Goal: Information Seeking & Learning: Learn about a topic

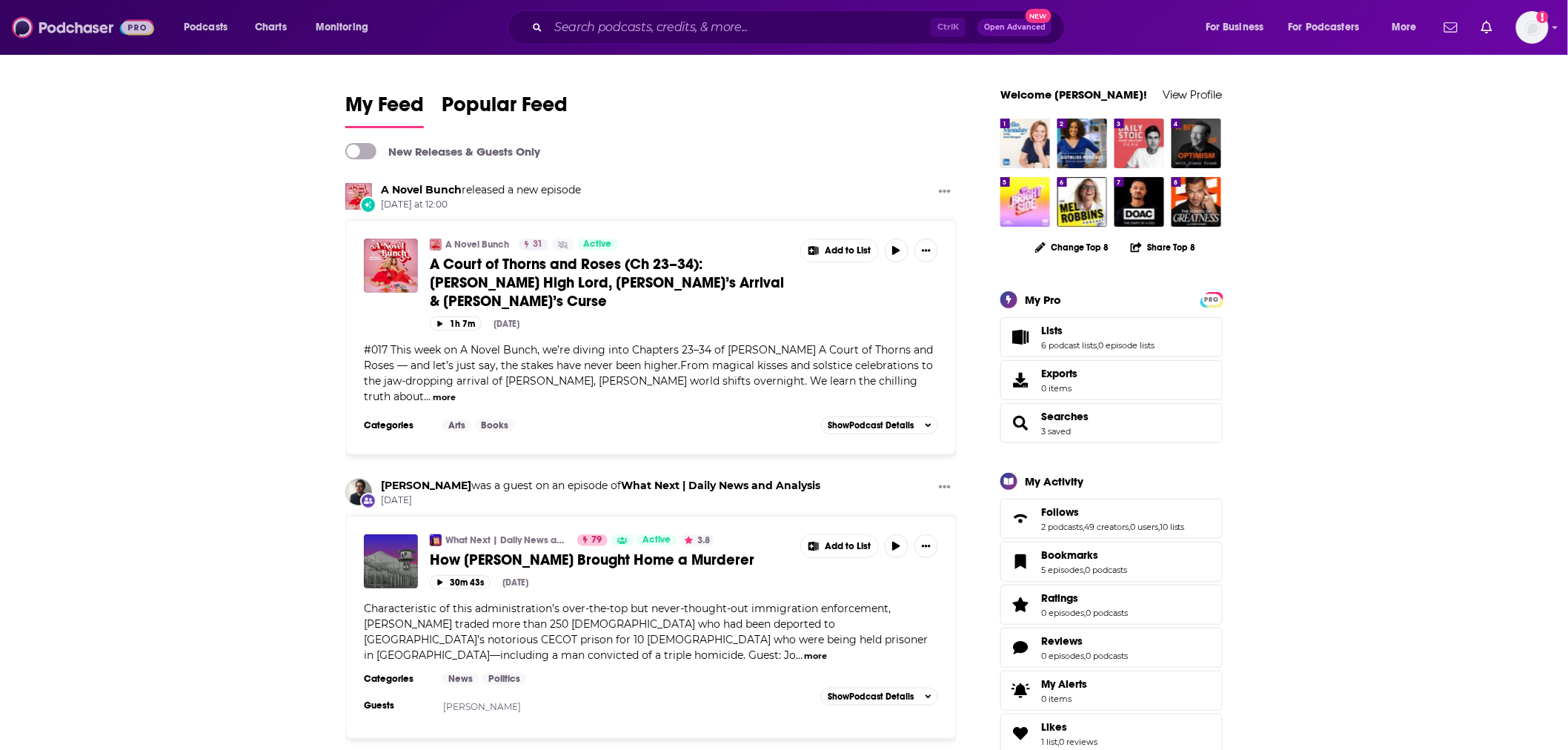
click at [72, 28] on img at bounding box center [83, 27] width 142 height 28
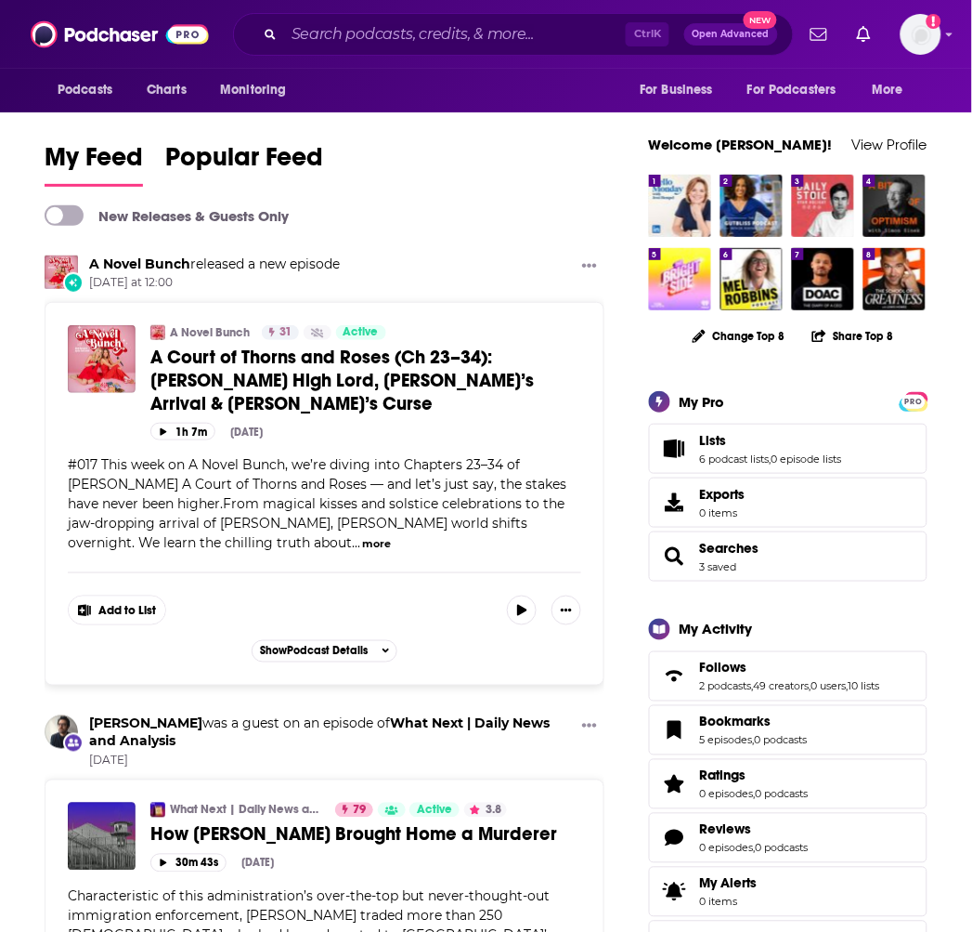
click at [406, 19] on div "Ctrl K Open Advanced New" at bounding box center [513, 34] width 561 height 43
click at [406, 40] on input "Search podcasts, credits, & more..." at bounding box center [455, 35] width 342 height 30
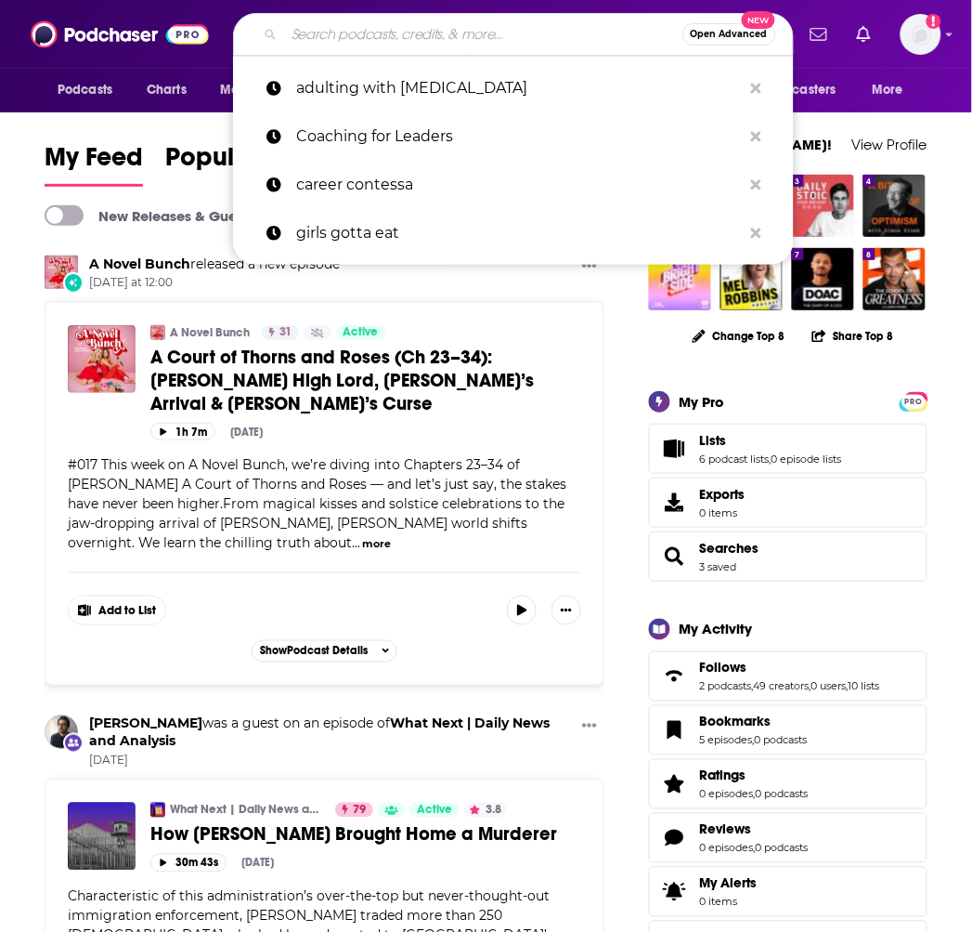
paste input "Future Ready Leadership"
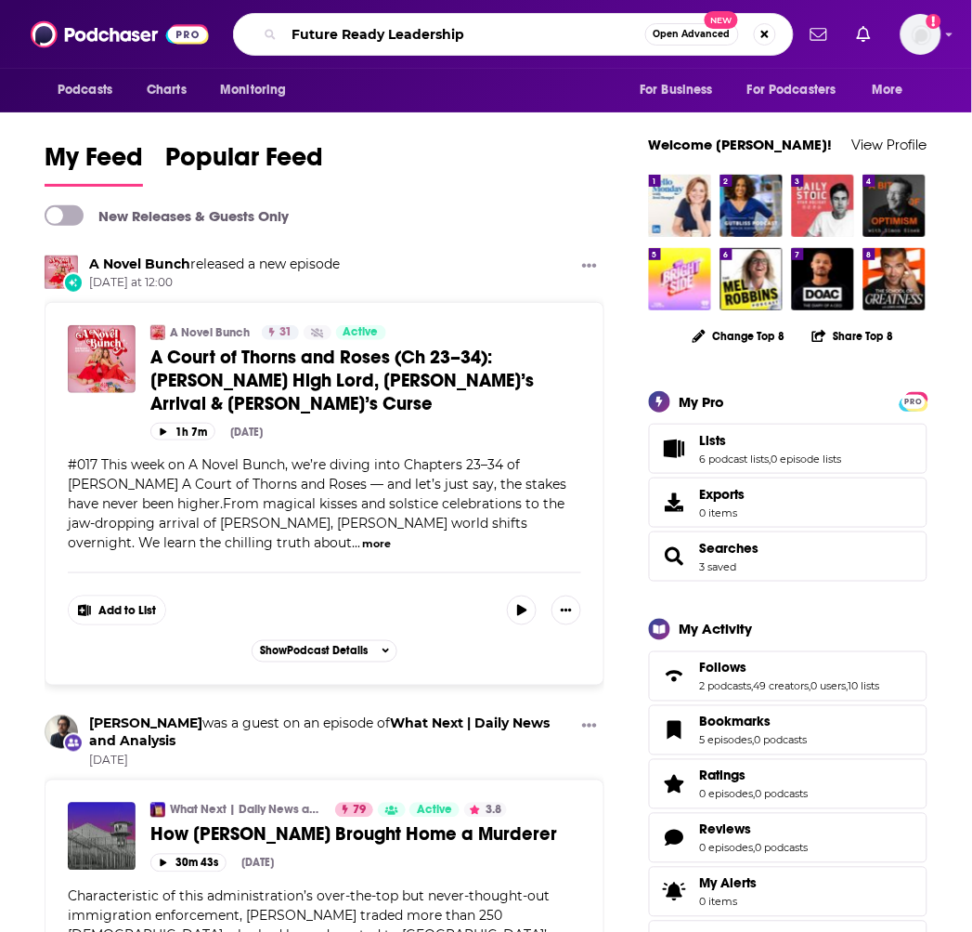
type input "Future Ready Leadership"
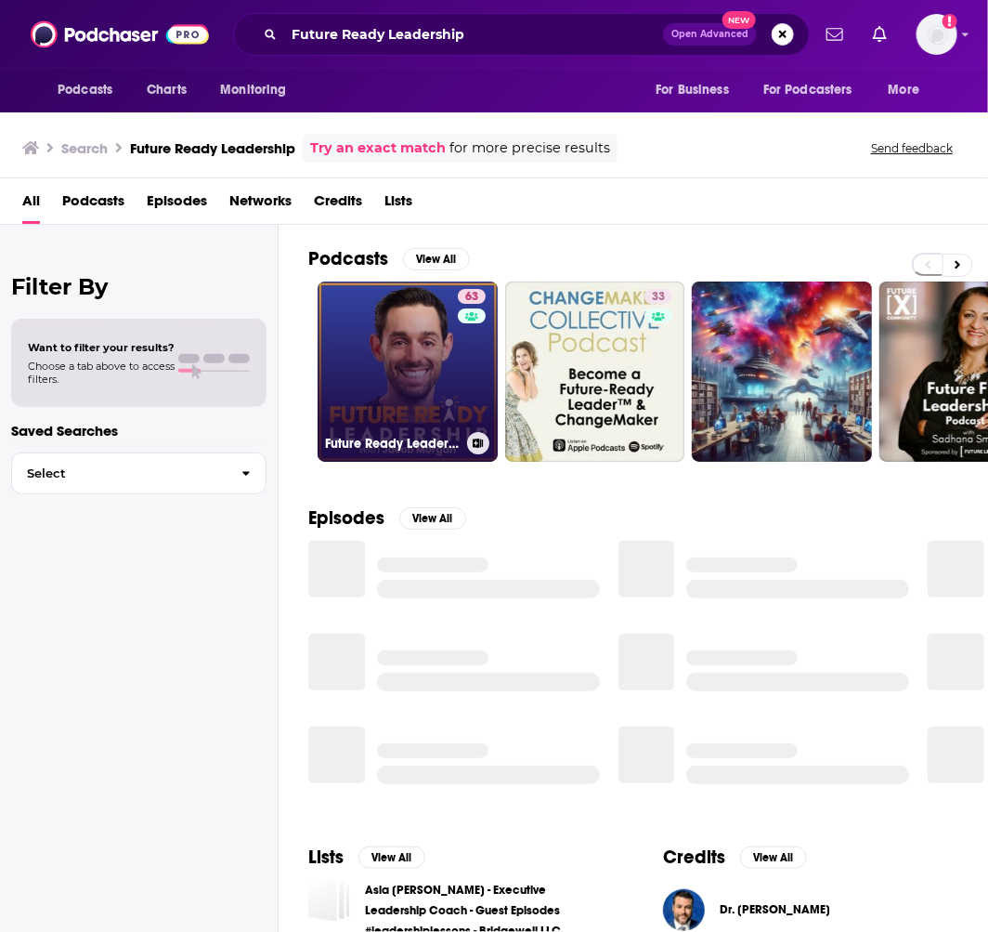
click at [376, 345] on link "63 Future Ready Leadership With Jacob Morgan" at bounding box center [408, 371] width 180 height 180
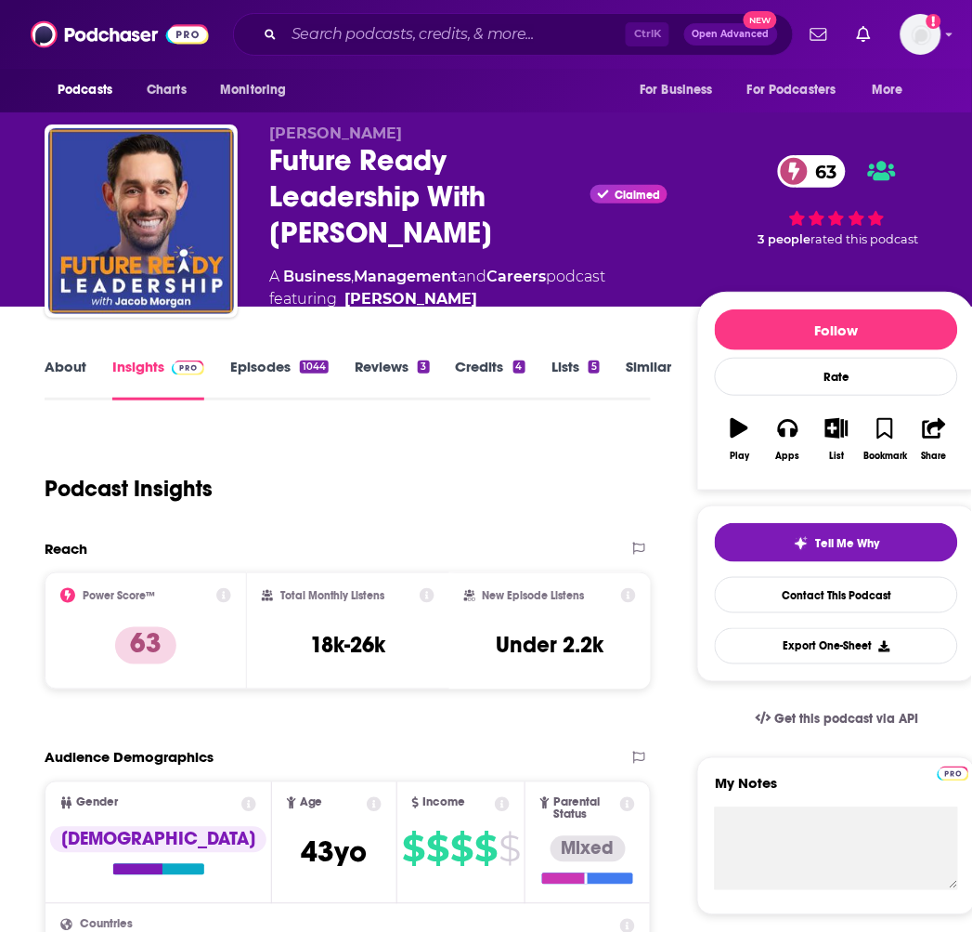
click at [262, 370] on link "Episodes 1044" at bounding box center [279, 379] width 98 height 43
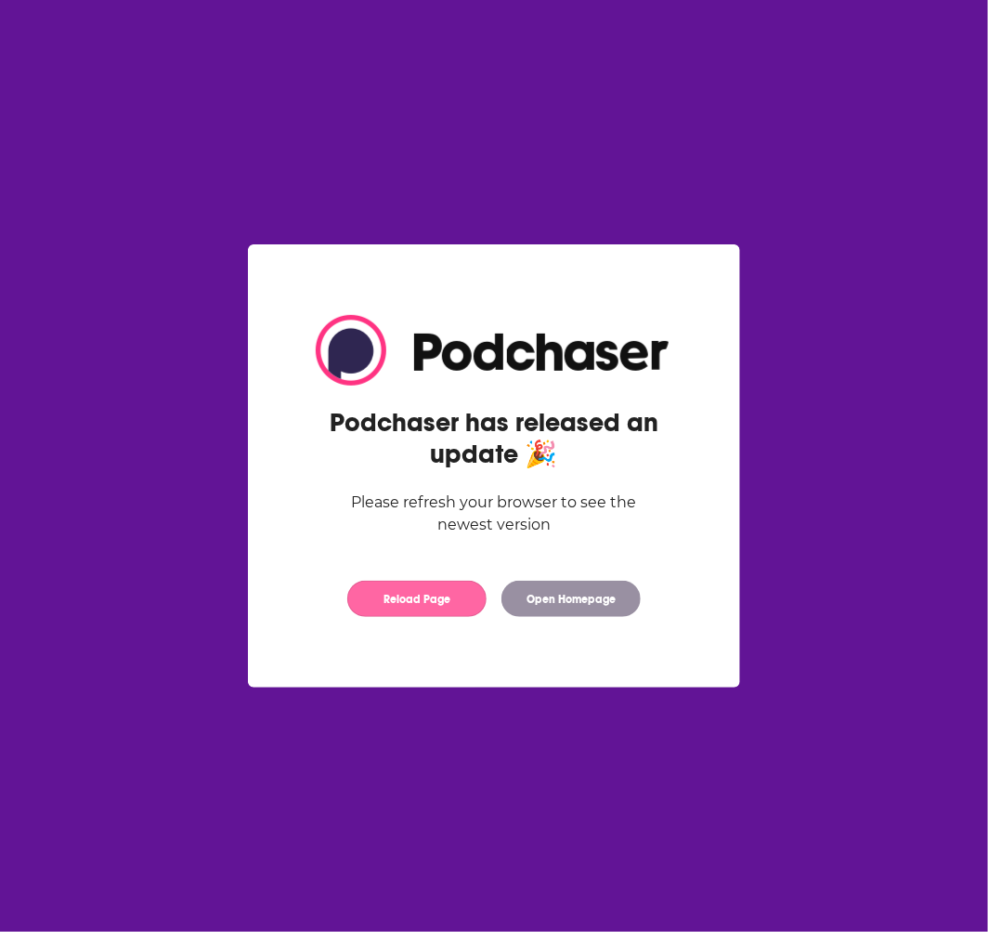
click at [460, 609] on button "Reload Page" at bounding box center [416, 598] width 139 height 36
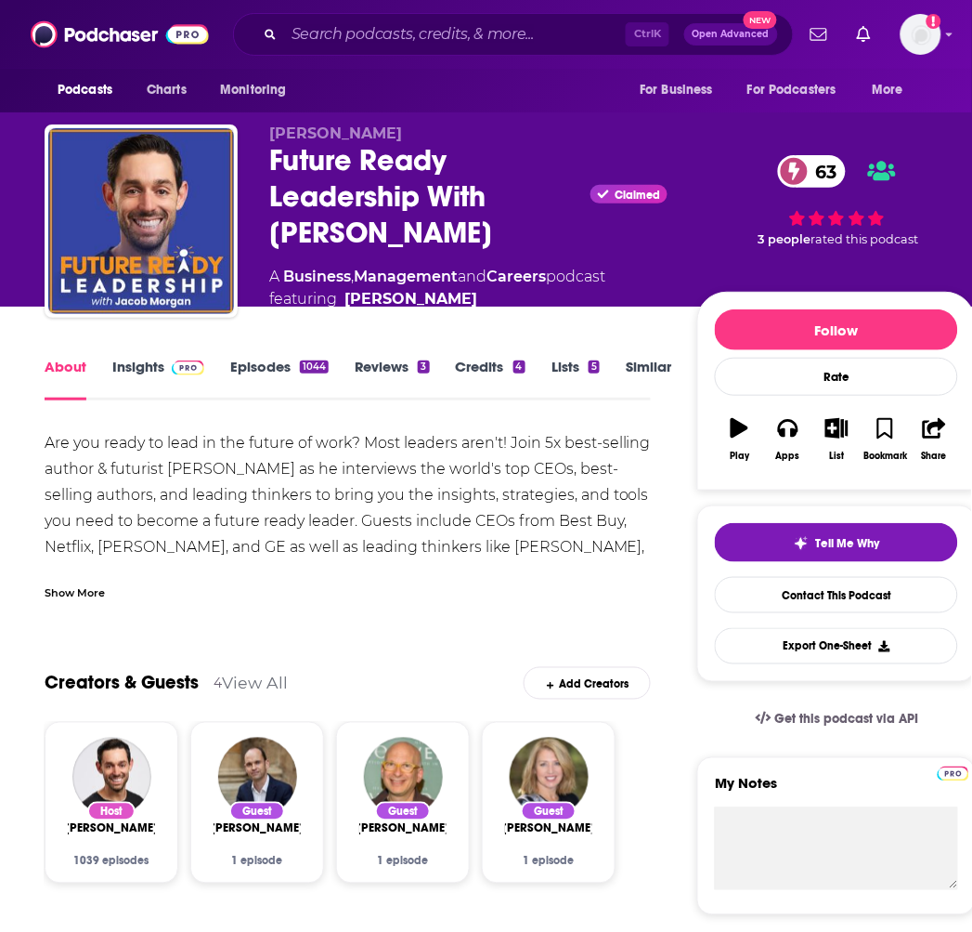
click at [458, 560] on div "Are you ready to lead in the future of work? Most leaders aren't! Join 5x best-…" at bounding box center [348, 515] width 606 height 170
click at [93, 593] on div "Show More" at bounding box center [75, 591] width 60 height 18
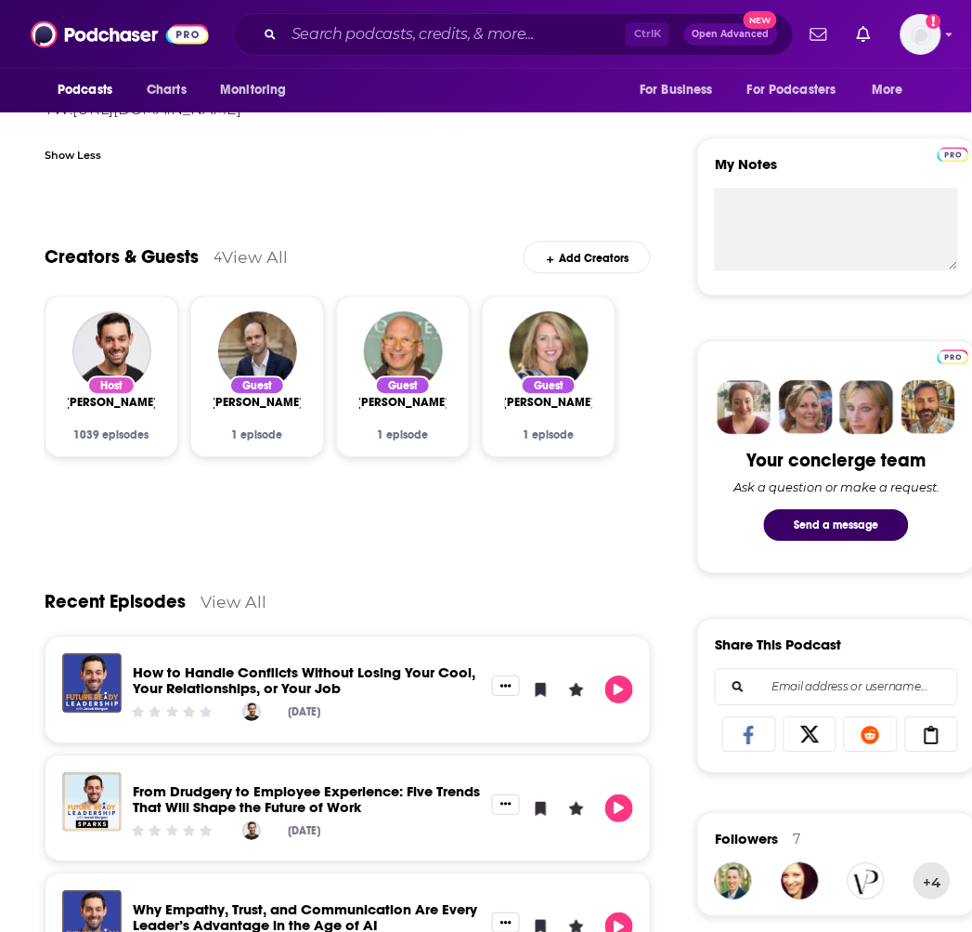
scroll to position [1032, 0]
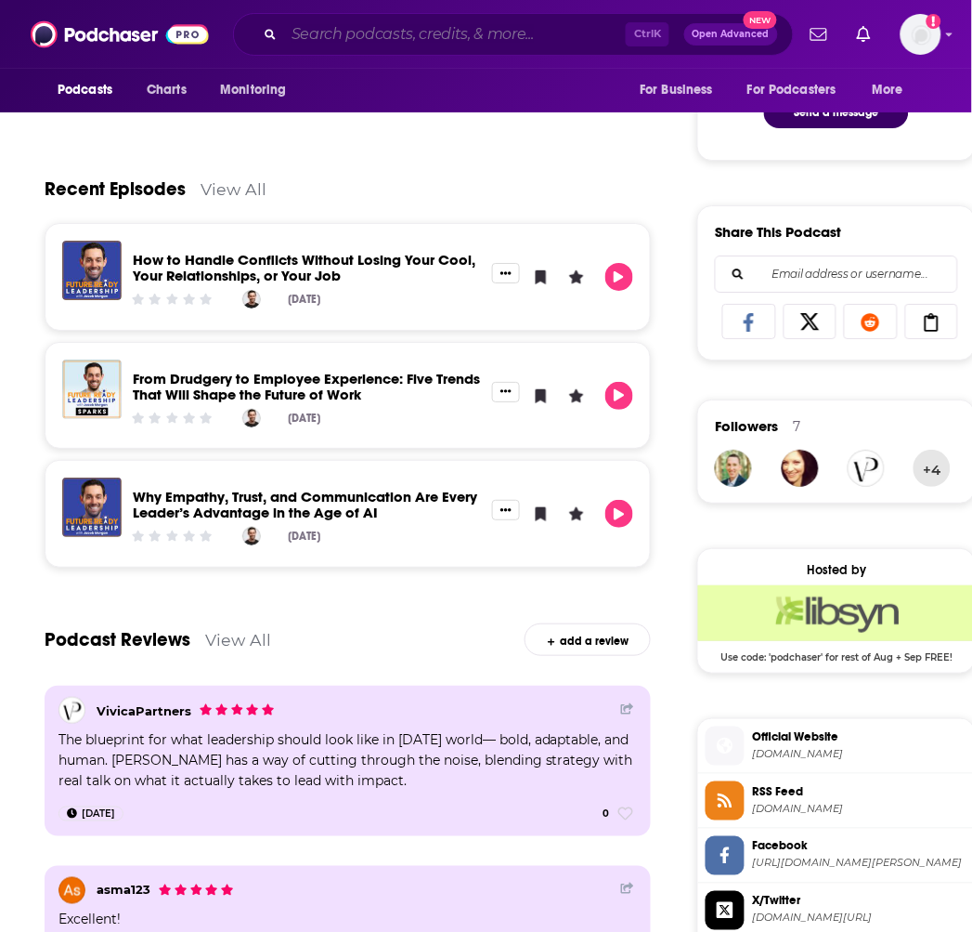
click at [332, 21] on input "Search podcasts, credits, & more..." at bounding box center [455, 35] width 342 height 30
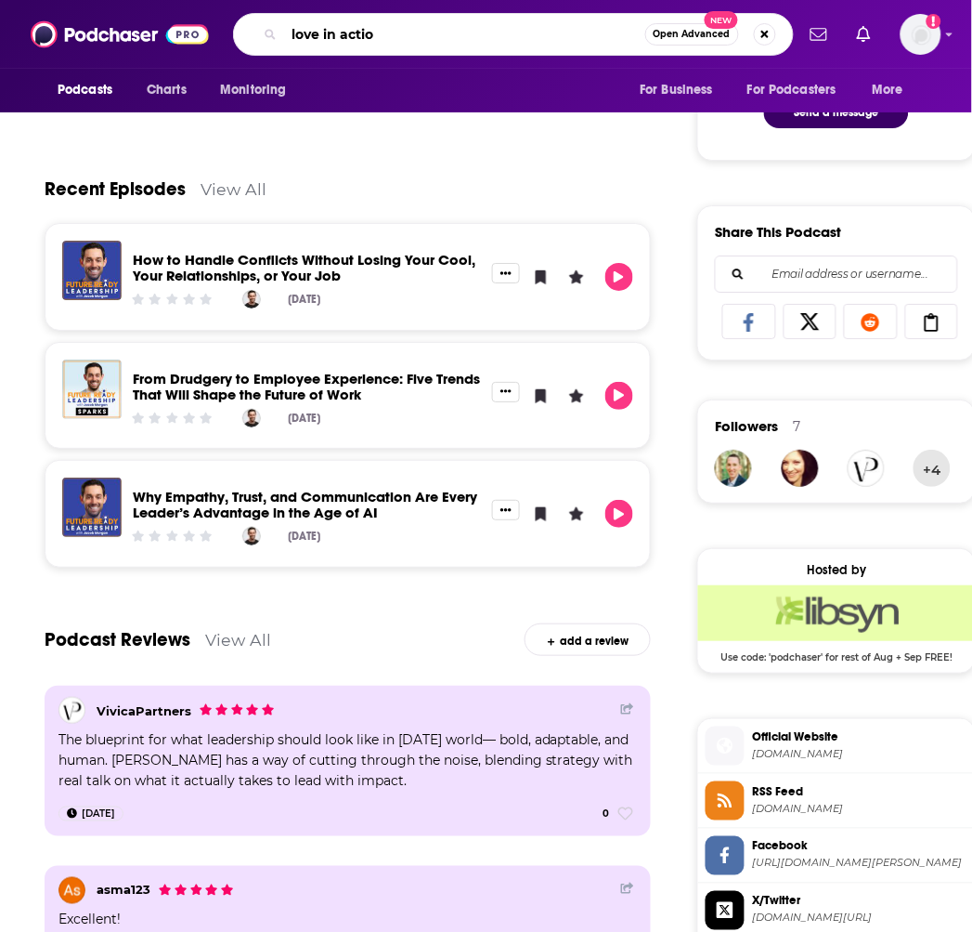
type input "love in action"
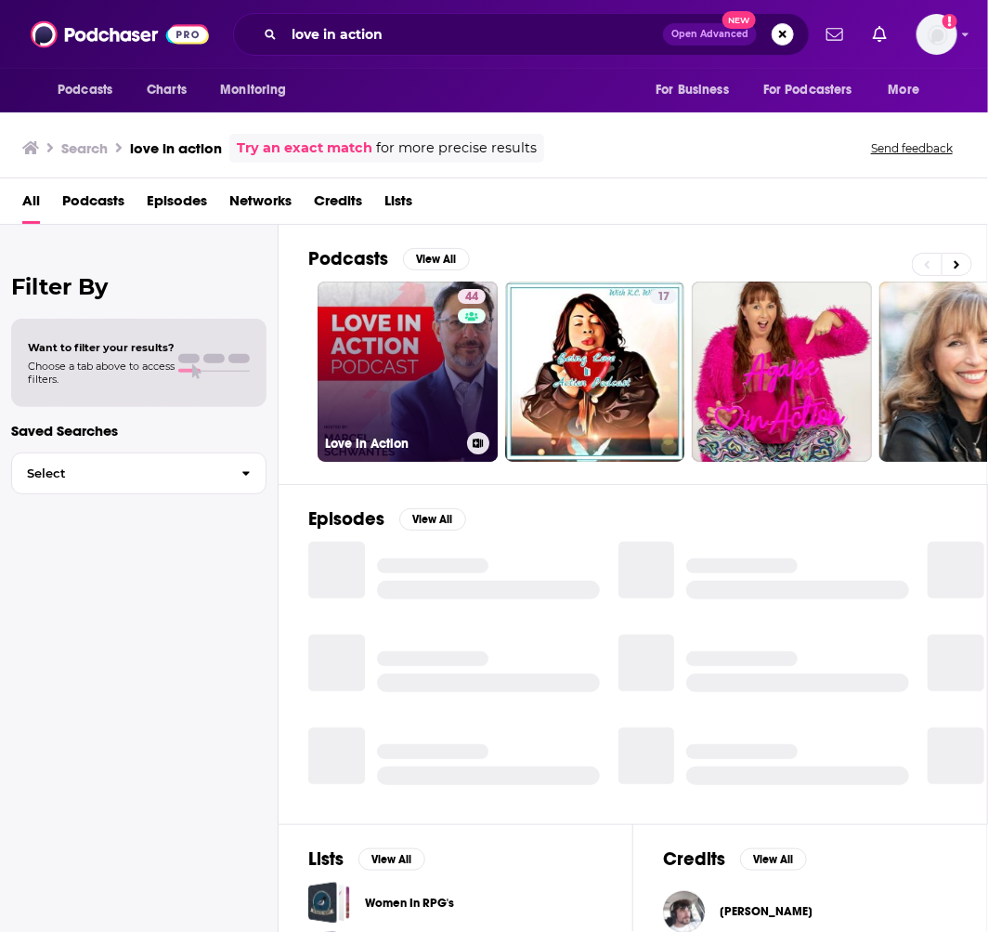
click at [397, 397] on link "44 Love in Action" at bounding box center [408, 371] width 180 height 180
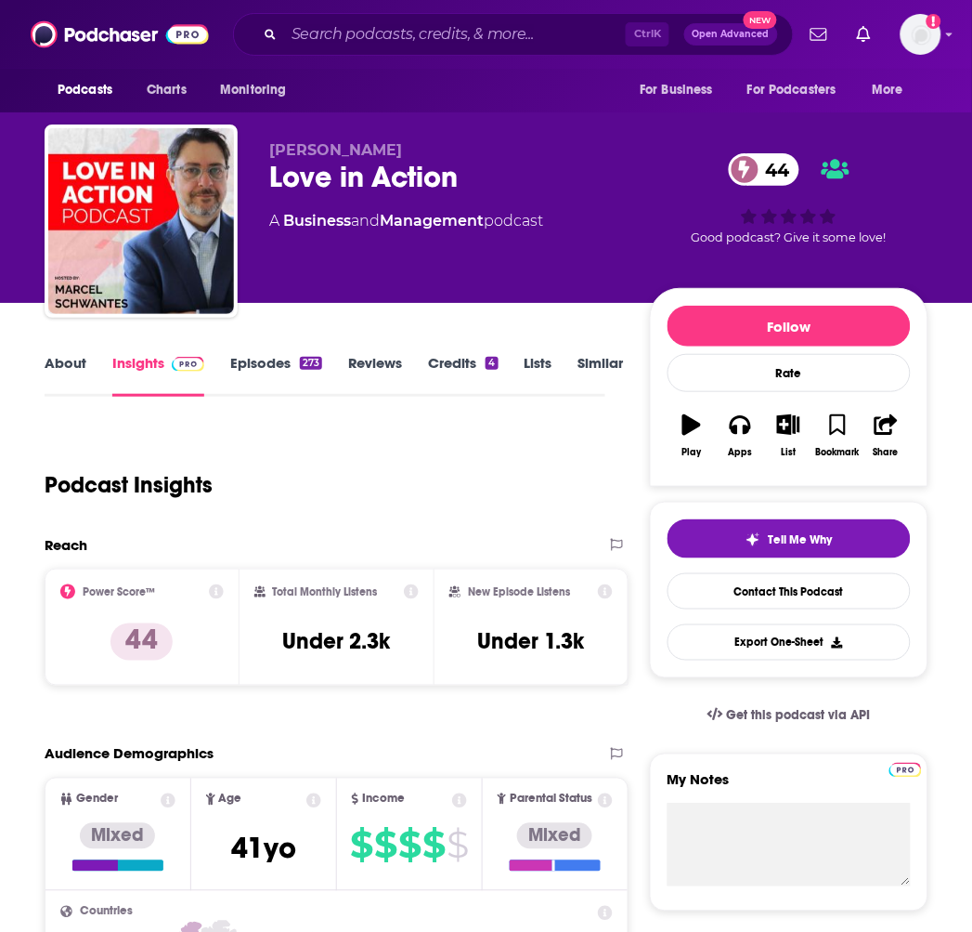
click at [70, 374] on link "About" at bounding box center [66, 375] width 42 height 43
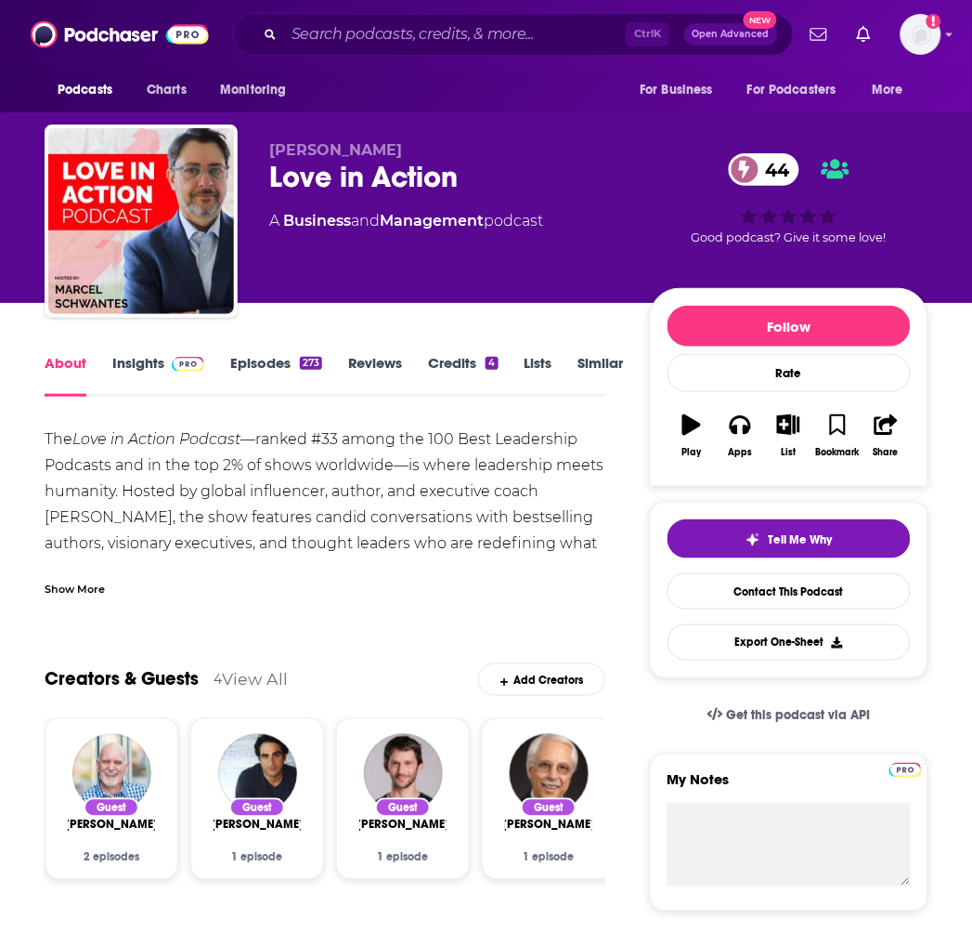
click at [97, 574] on div "Show More" at bounding box center [325, 582] width 561 height 32
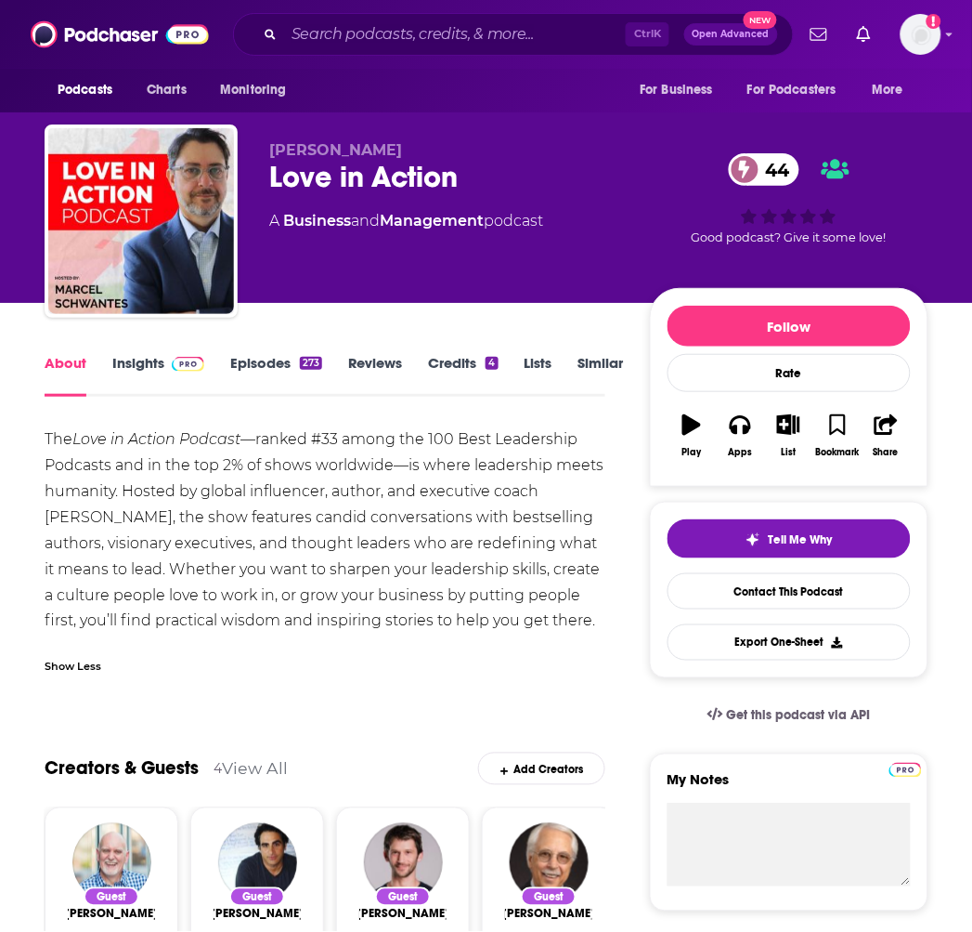
click at [244, 354] on link "Episodes 273" at bounding box center [276, 375] width 92 height 43
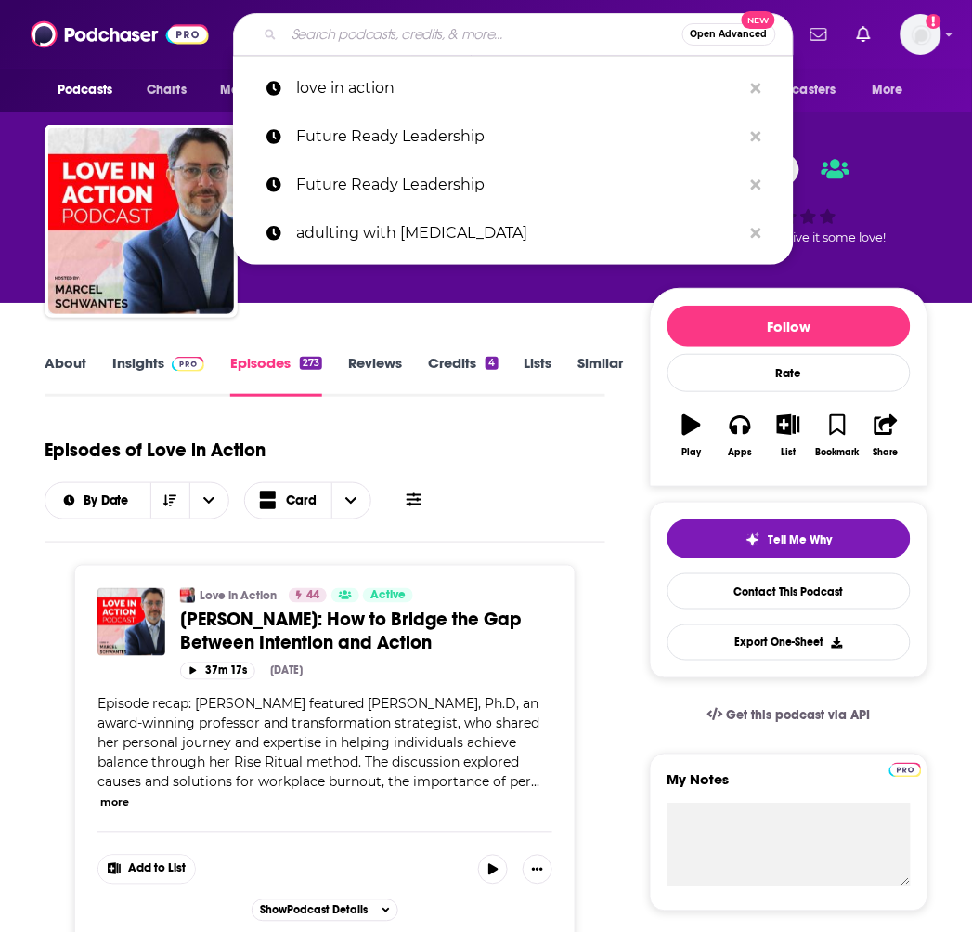
click at [433, 42] on input "Search podcasts, credits, & more..." at bounding box center [483, 35] width 398 height 30
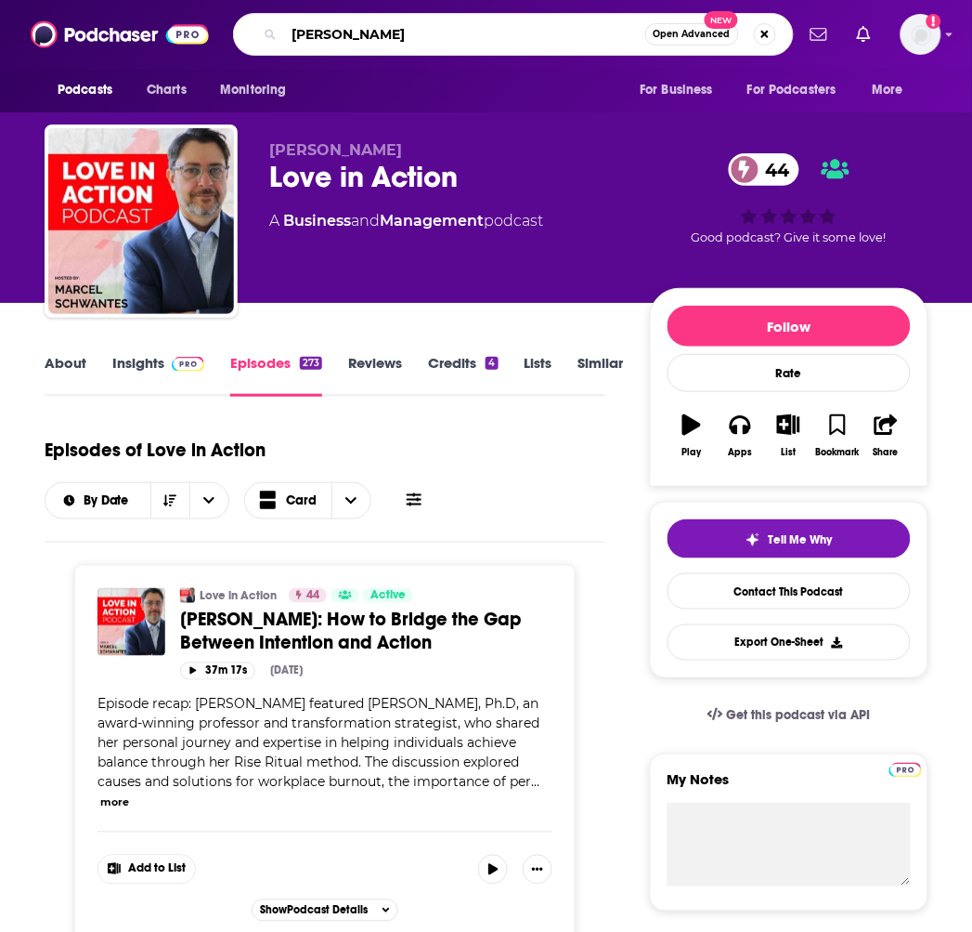
type input "[PERSON_NAME]"
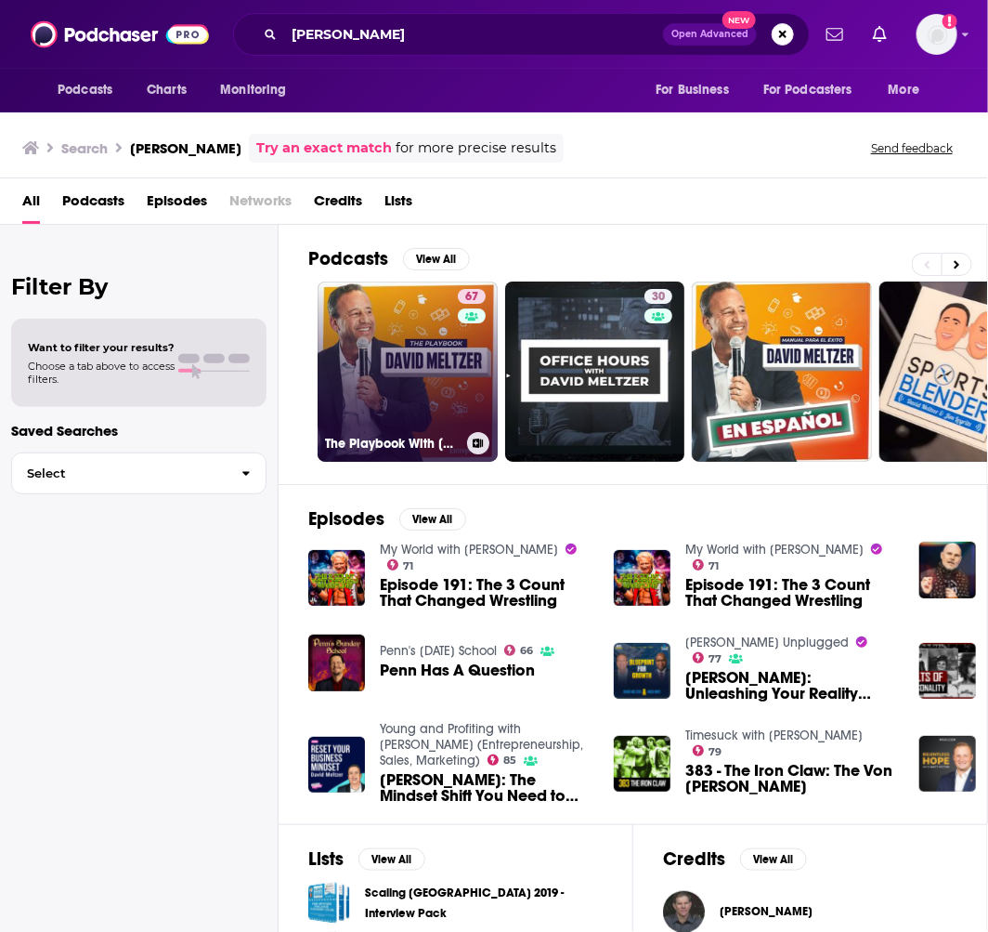
click at [418, 374] on link "67 The Playbook With [PERSON_NAME]" at bounding box center [408, 371] width 180 height 180
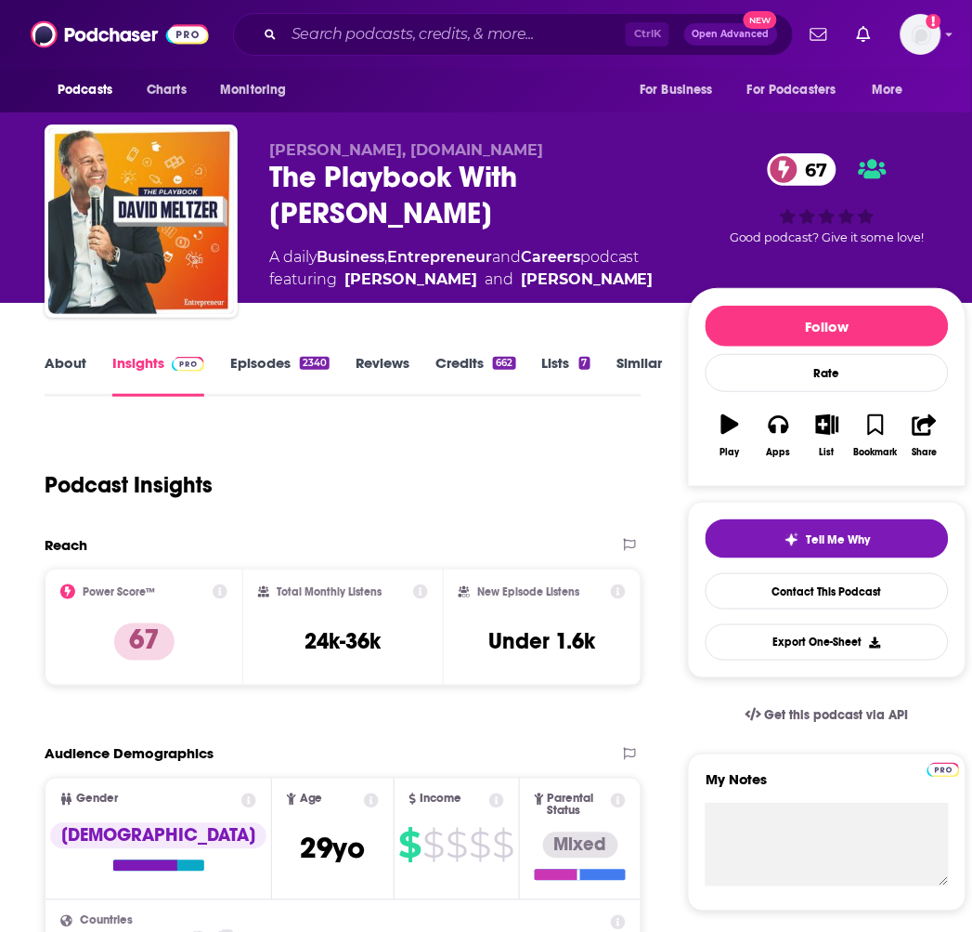
click at [80, 369] on link "About" at bounding box center [66, 375] width 42 height 43
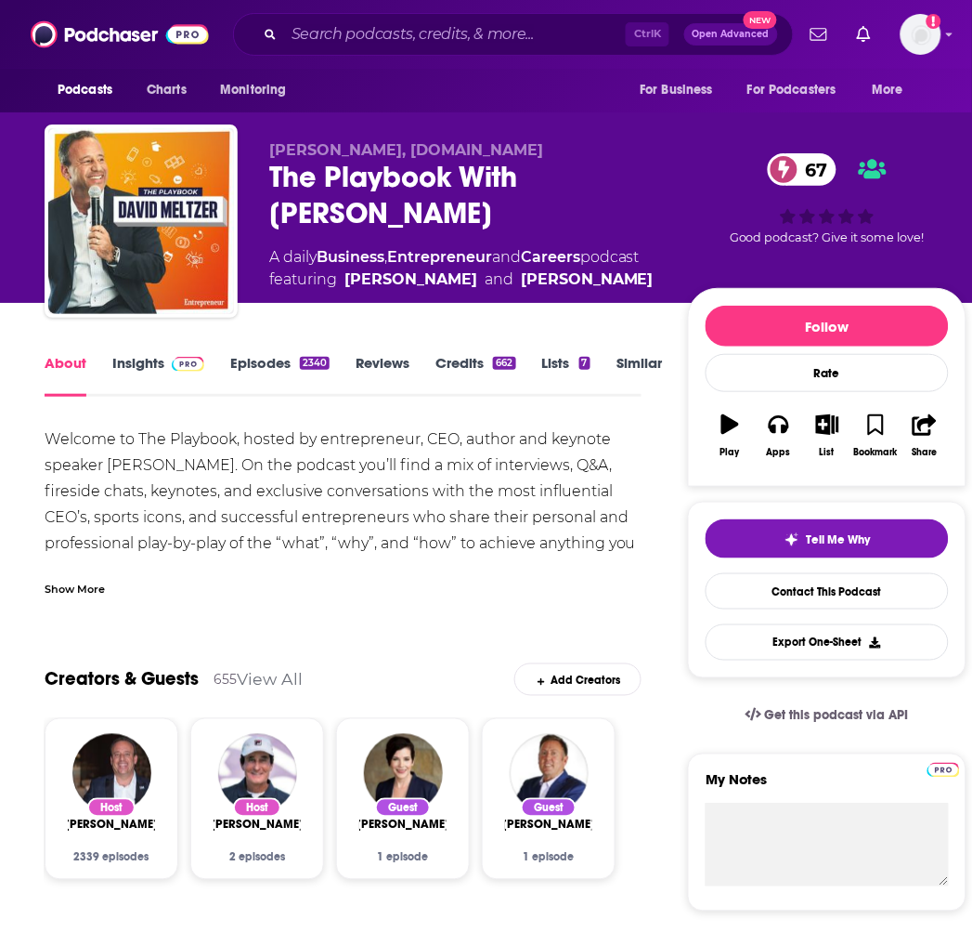
click at [256, 362] on link "Episodes 2340" at bounding box center [279, 375] width 99 height 43
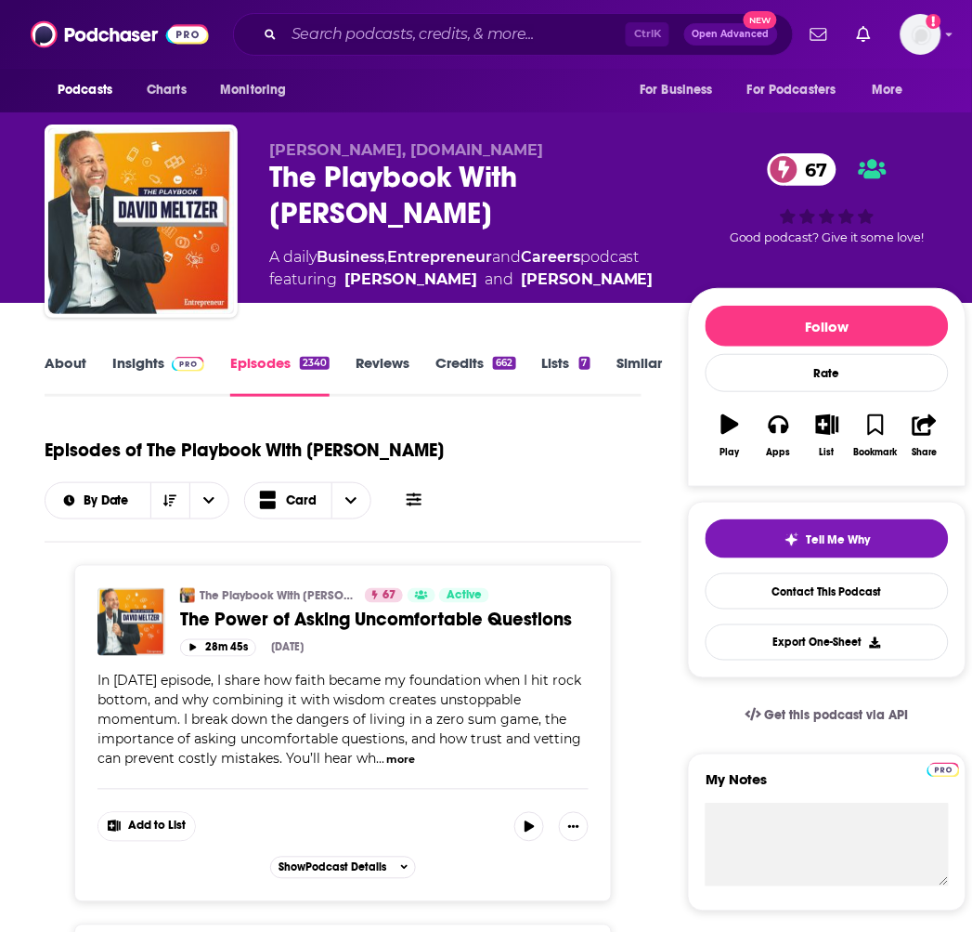
click at [650, 359] on link "Similar" at bounding box center [640, 375] width 46 height 43
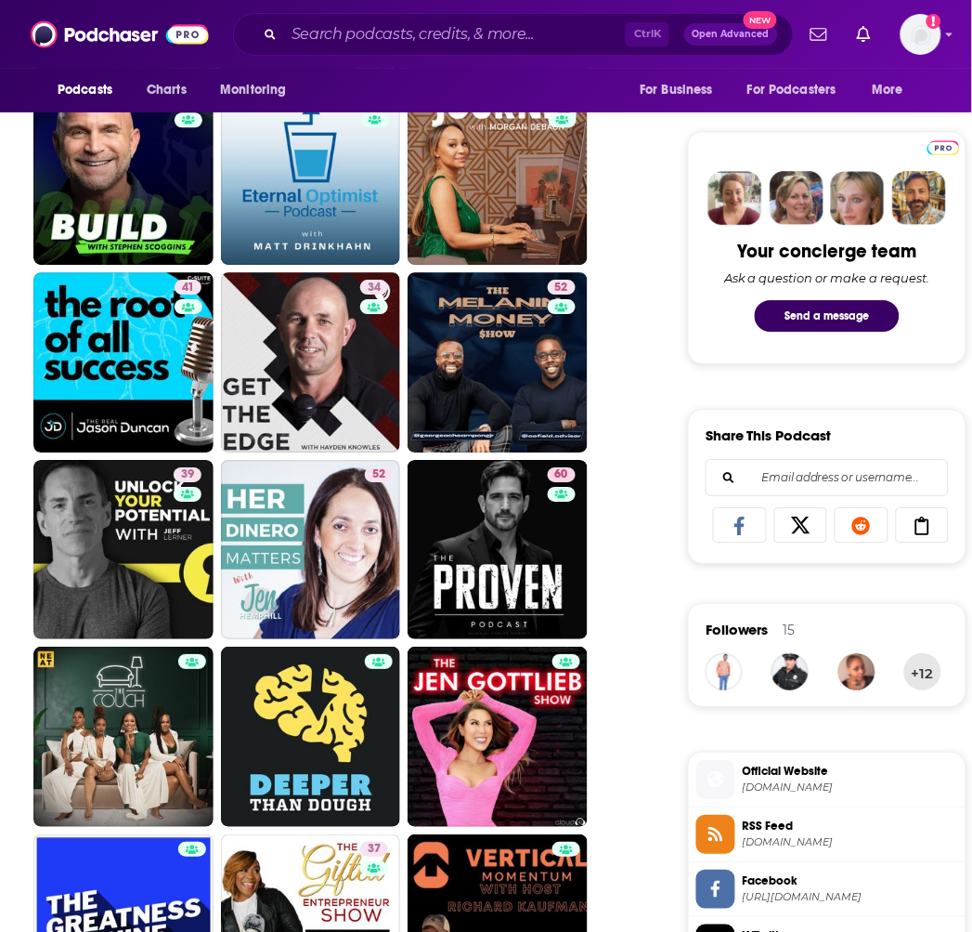
scroll to position [619, 0]
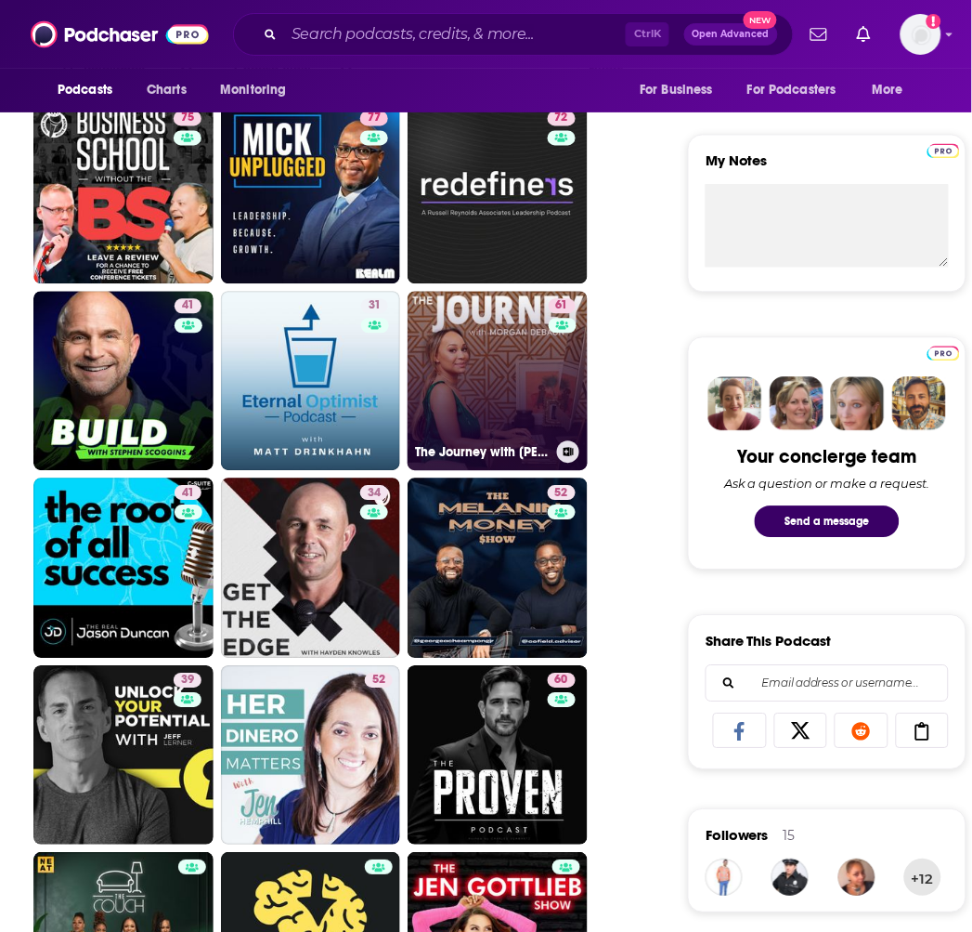
click at [495, 394] on link "61 The Journey with [PERSON_NAME]" at bounding box center [498, 382] width 180 height 180
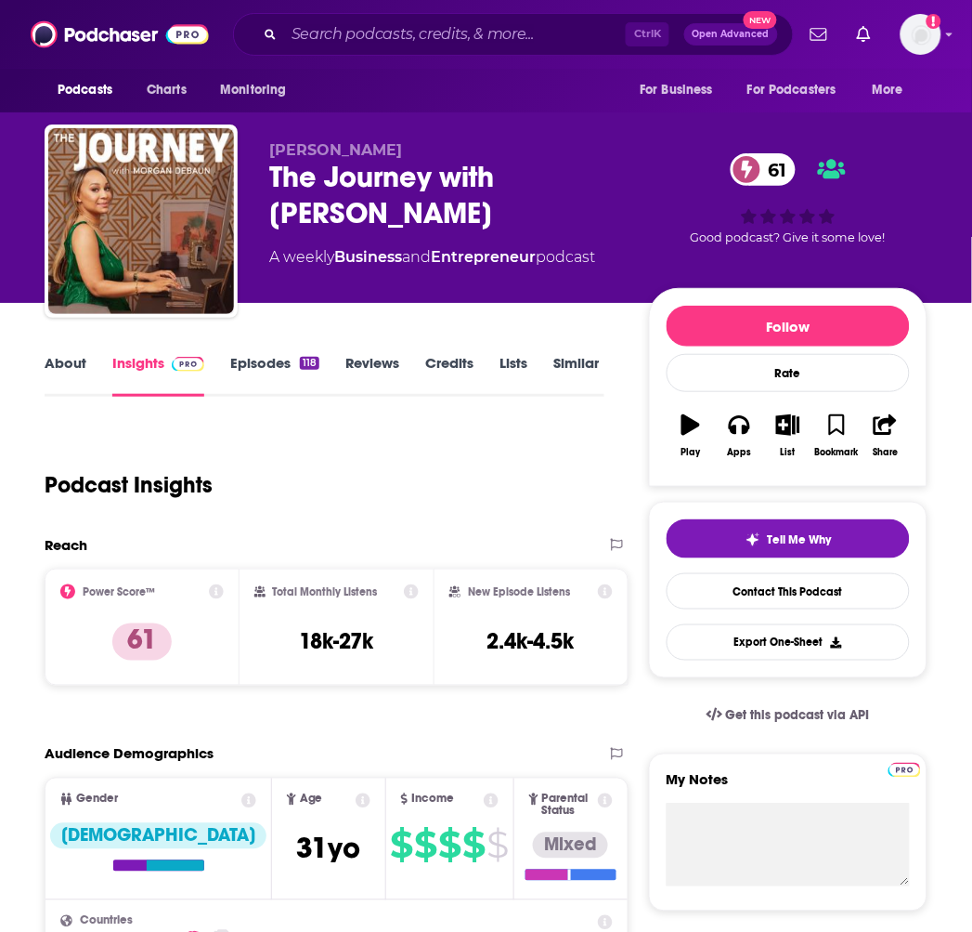
click at [69, 362] on link "About" at bounding box center [66, 375] width 42 height 43
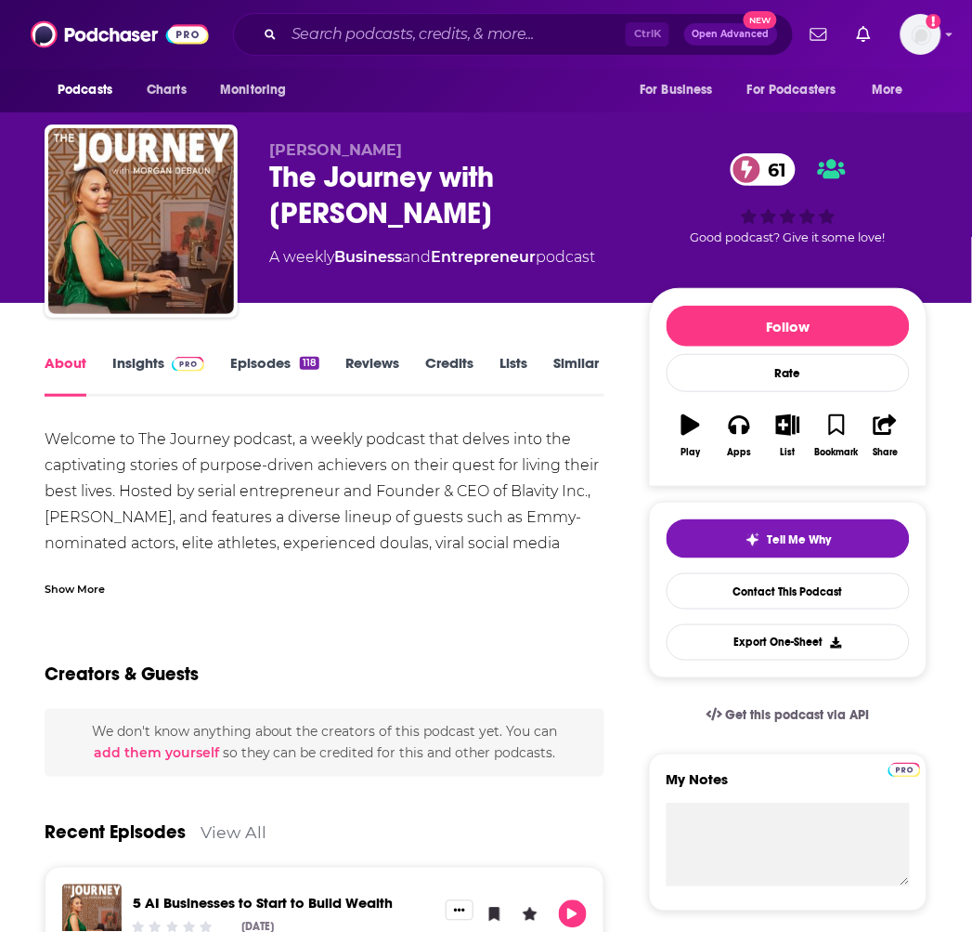
click at [174, 362] on img at bounding box center [188, 364] width 33 height 15
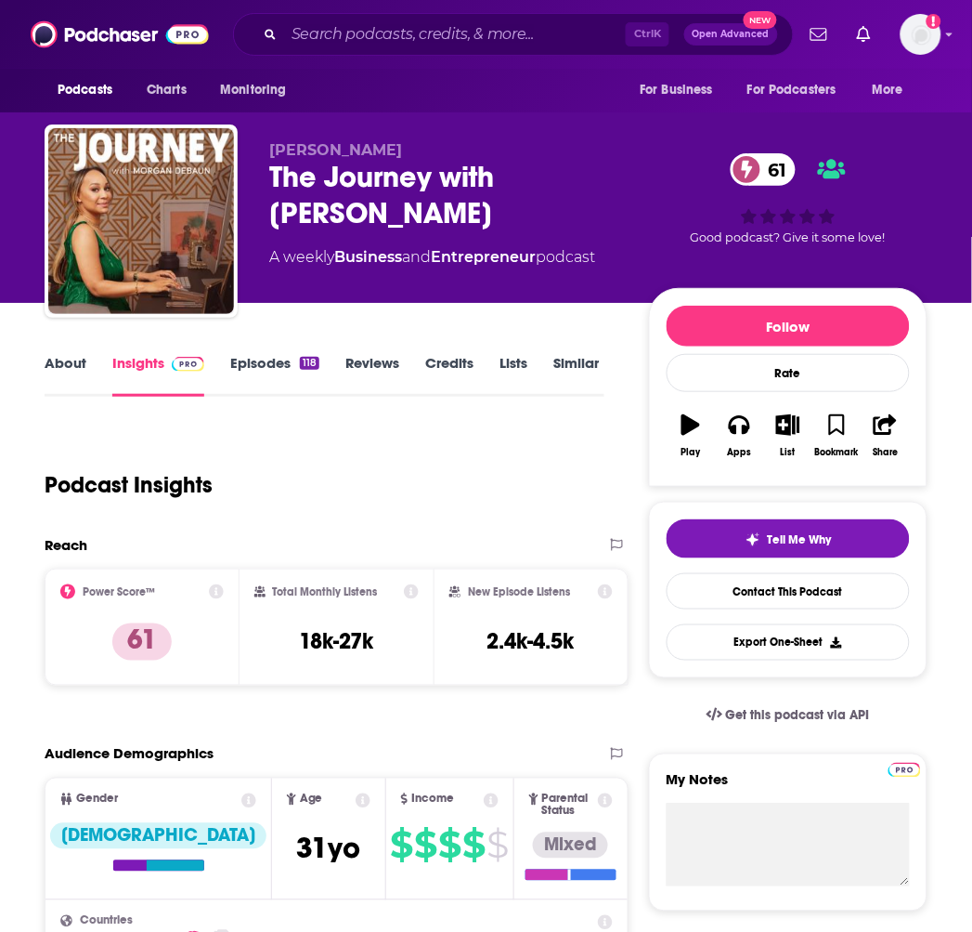
click at [267, 364] on link "Episodes 118" at bounding box center [274, 375] width 89 height 43
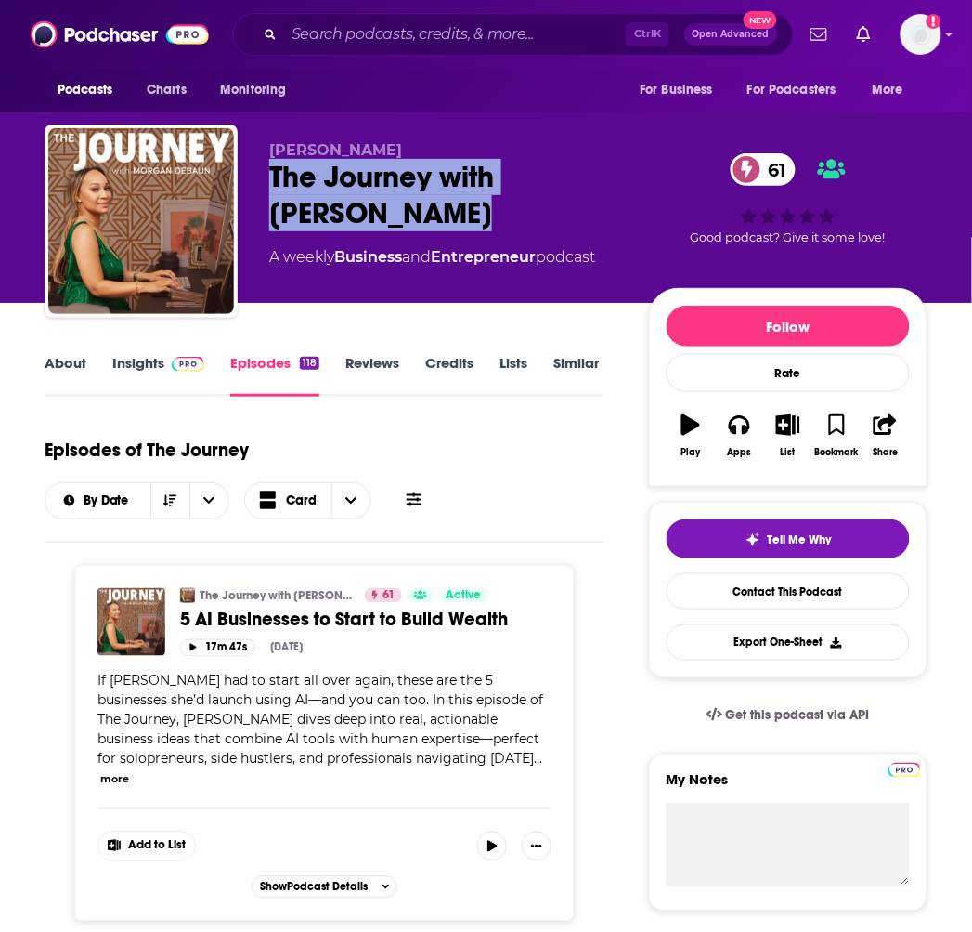
drag, startPoint x: 267, startPoint y: 178, endPoint x: 506, endPoint y: 220, distance: 243.2
click at [506, 220] on div "[PERSON_NAME] The Journey with [PERSON_NAME] 61 A weekly Business and Entrepren…" at bounding box center [486, 224] width 883 height 201
copy h2 "The Journey with [PERSON_NAME]"
click at [567, 367] on link "Similar" at bounding box center [577, 375] width 46 height 43
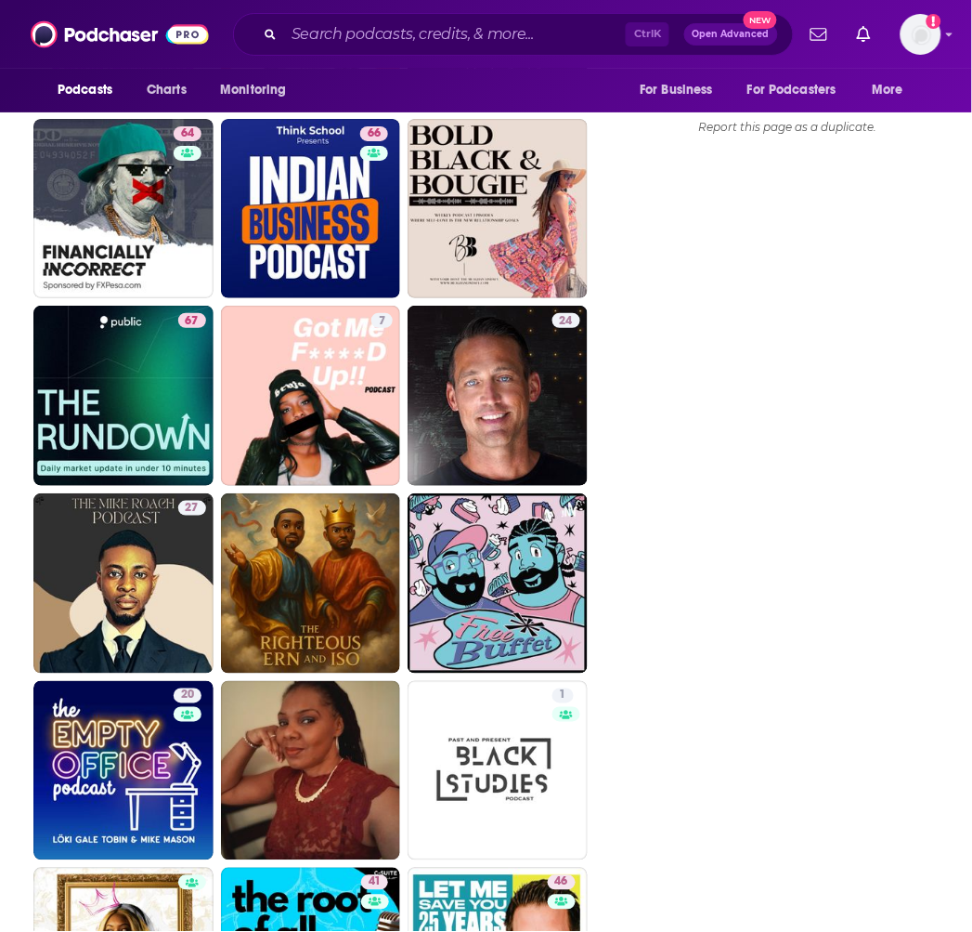
scroll to position [2786, 0]
